Goal: Transaction & Acquisition: Purchase product/service

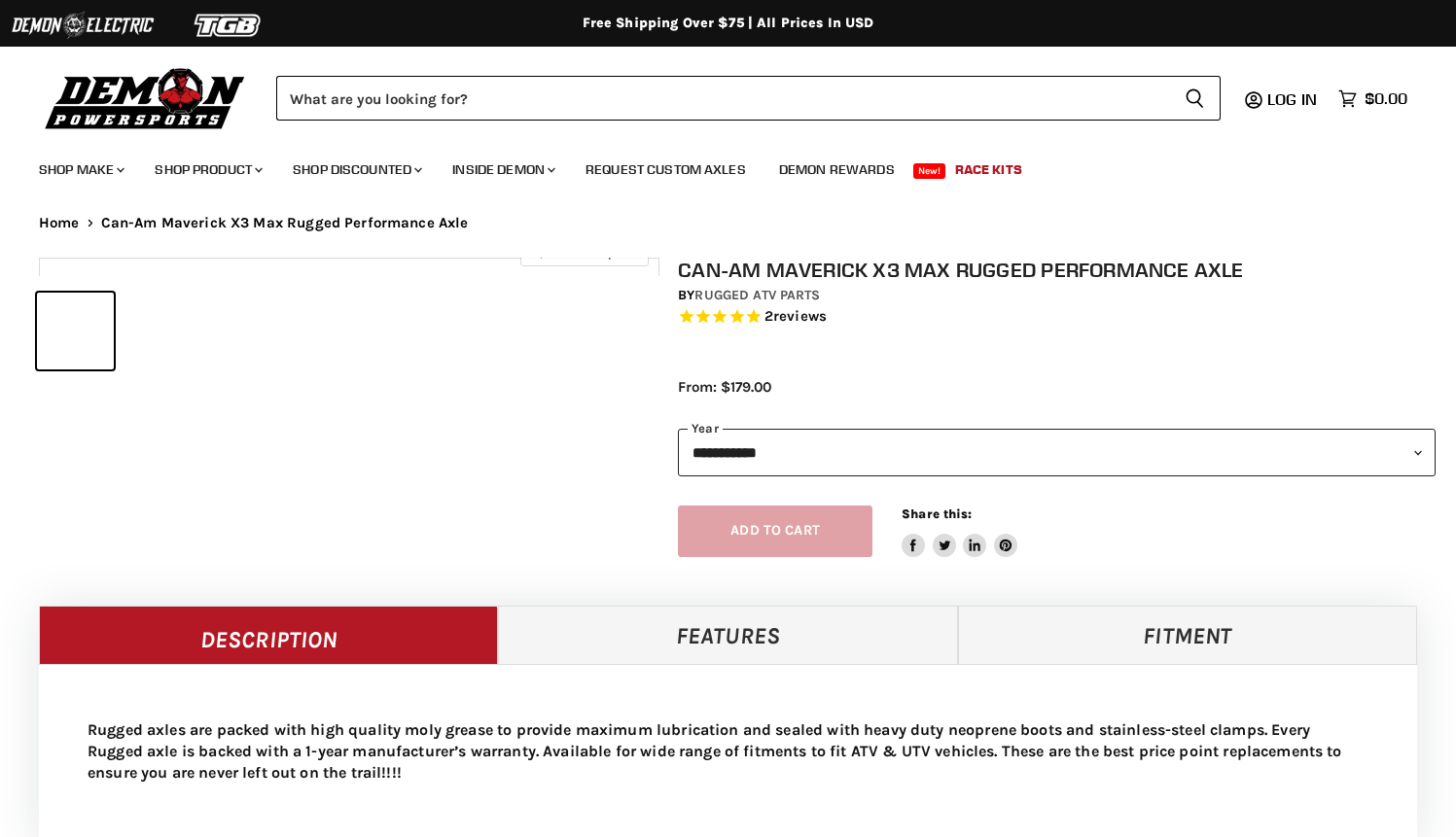
select select "******"
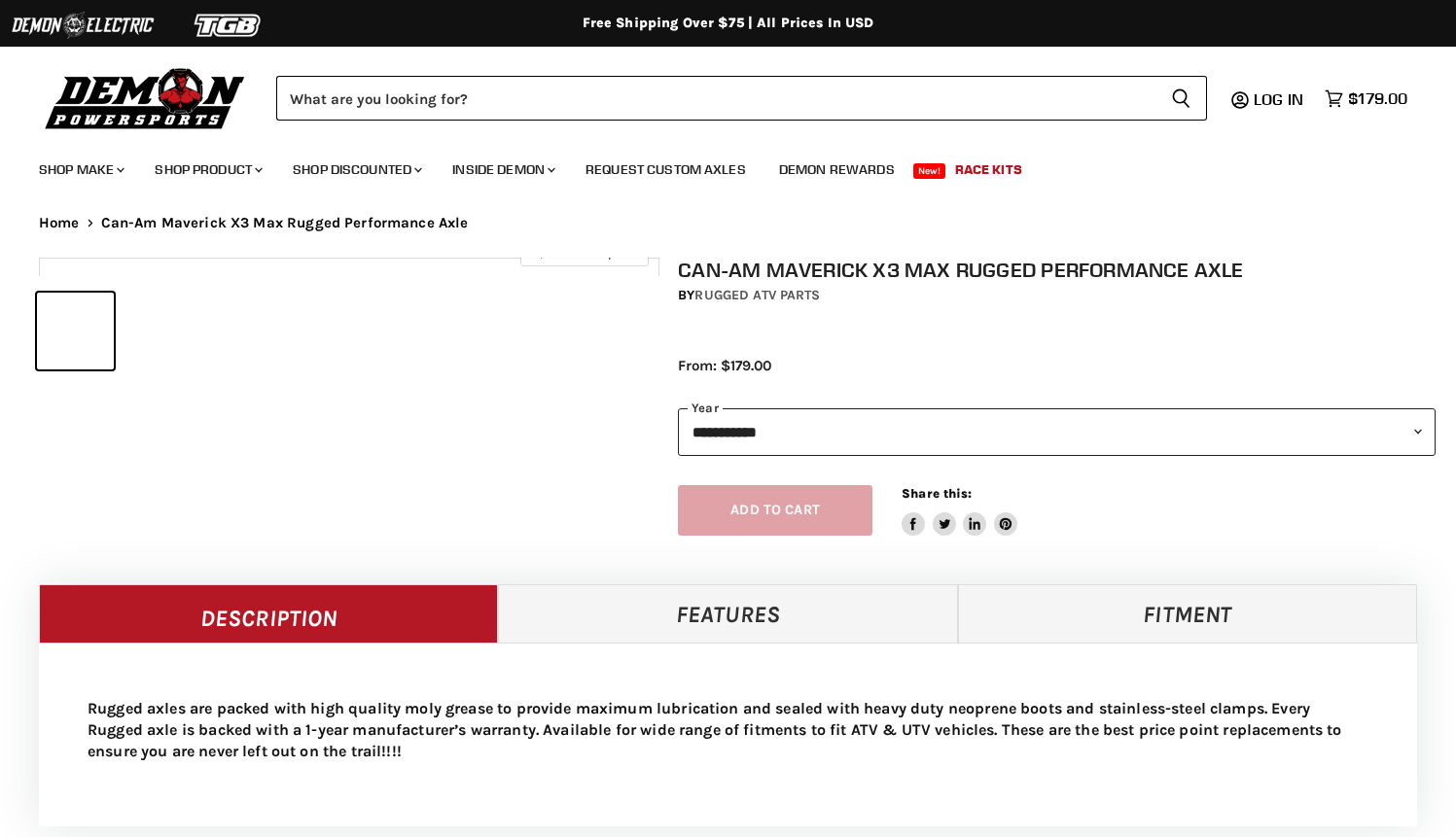
select select "******"
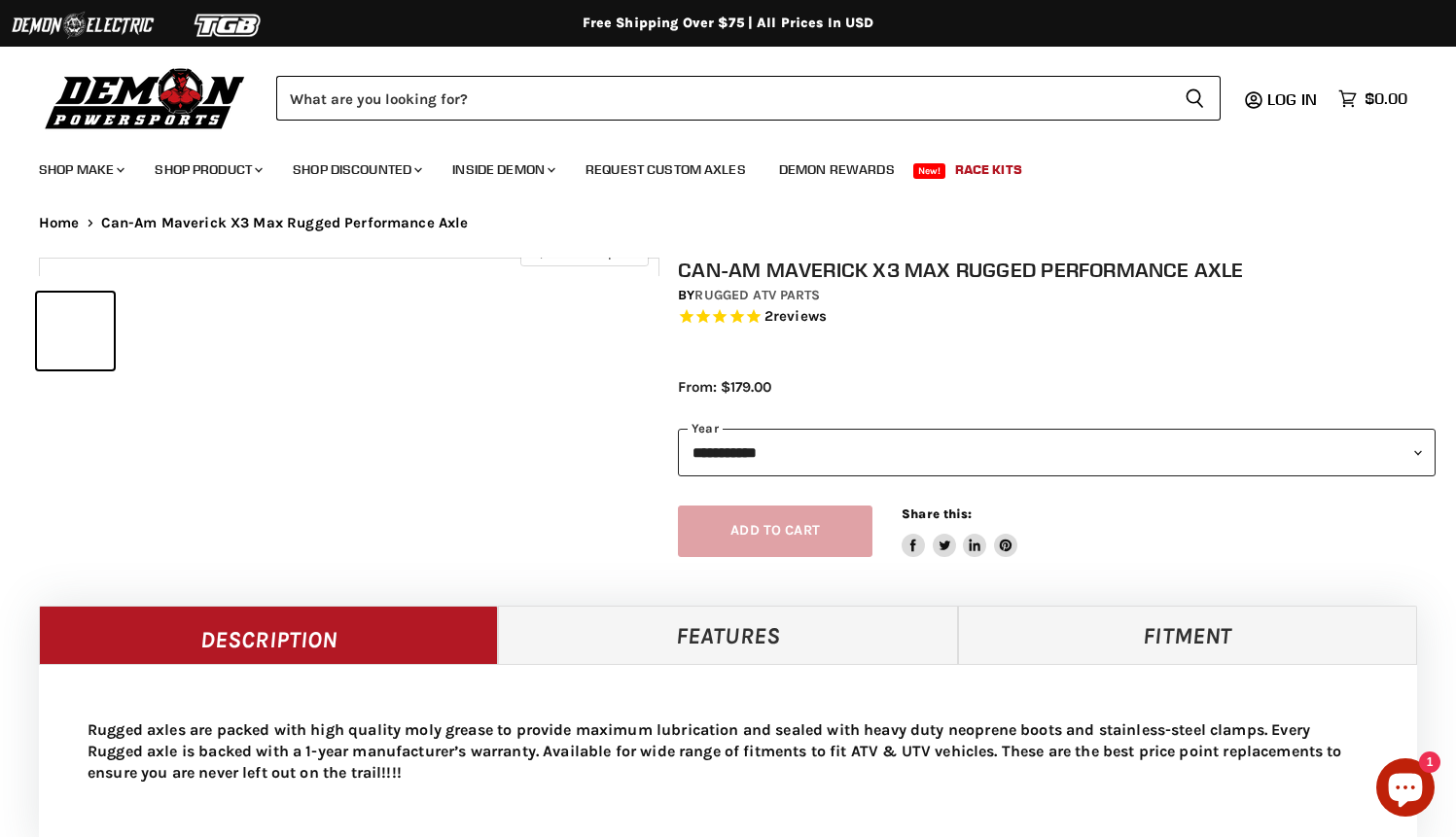
select select "******"
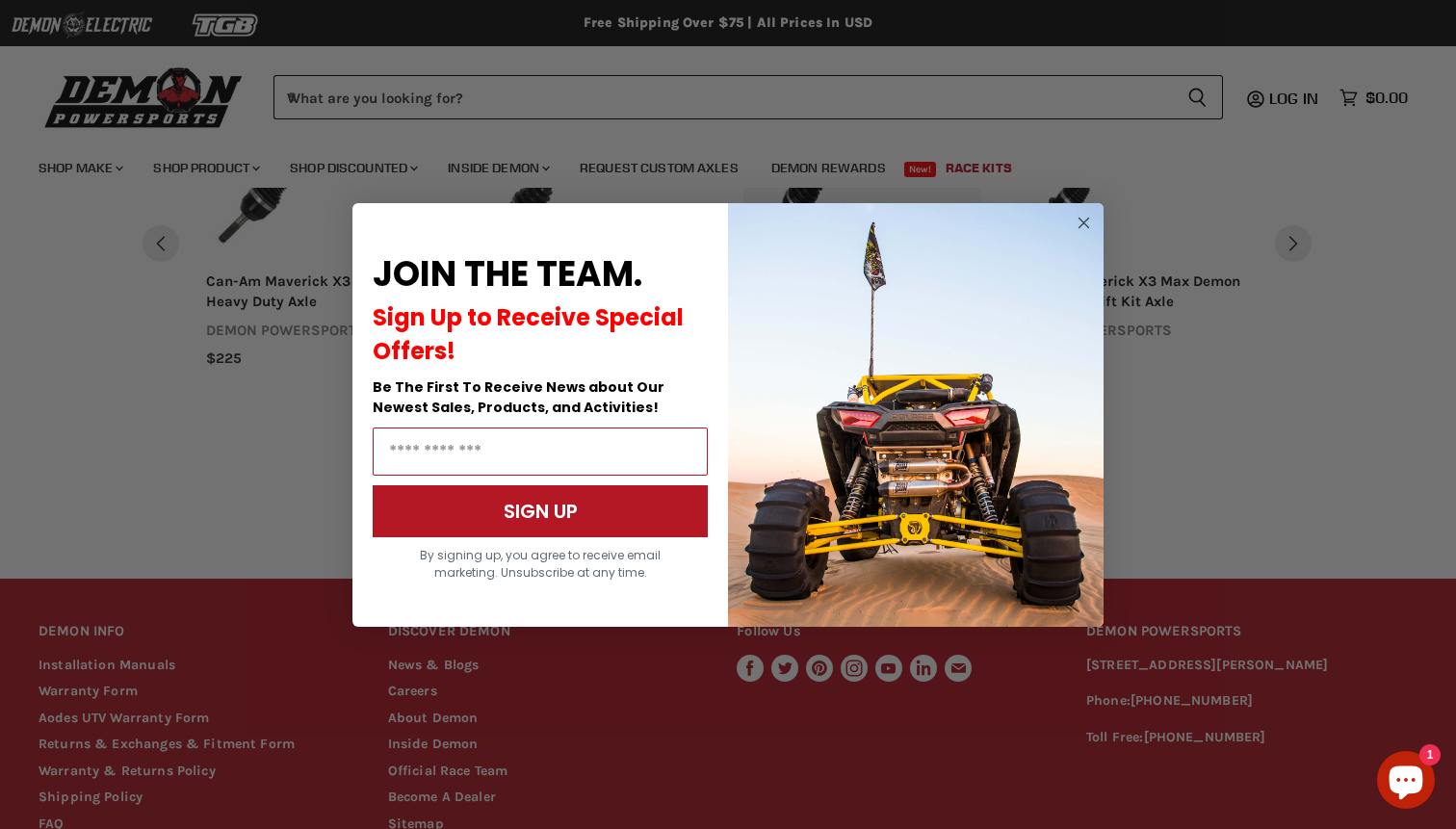
scroll to position [1818, 0]
